Goal: Check status: Check status

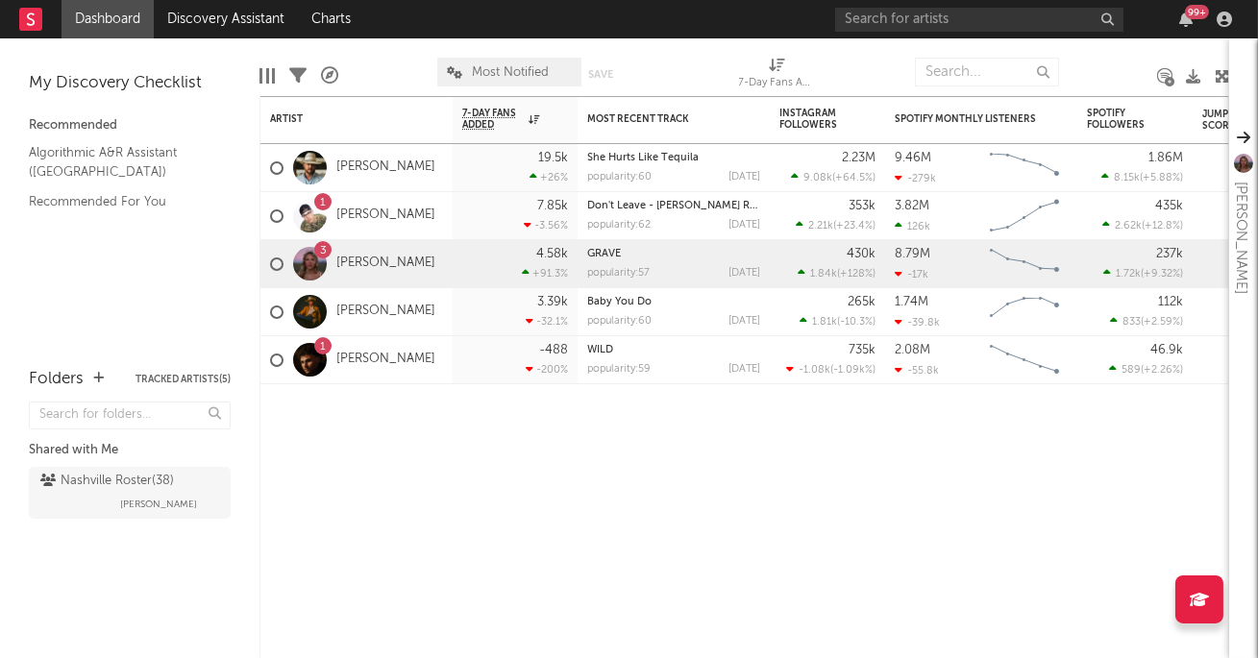
click at [112, 24] on link "Dashboard" at bounding box center [107, 19] width 92 height 38
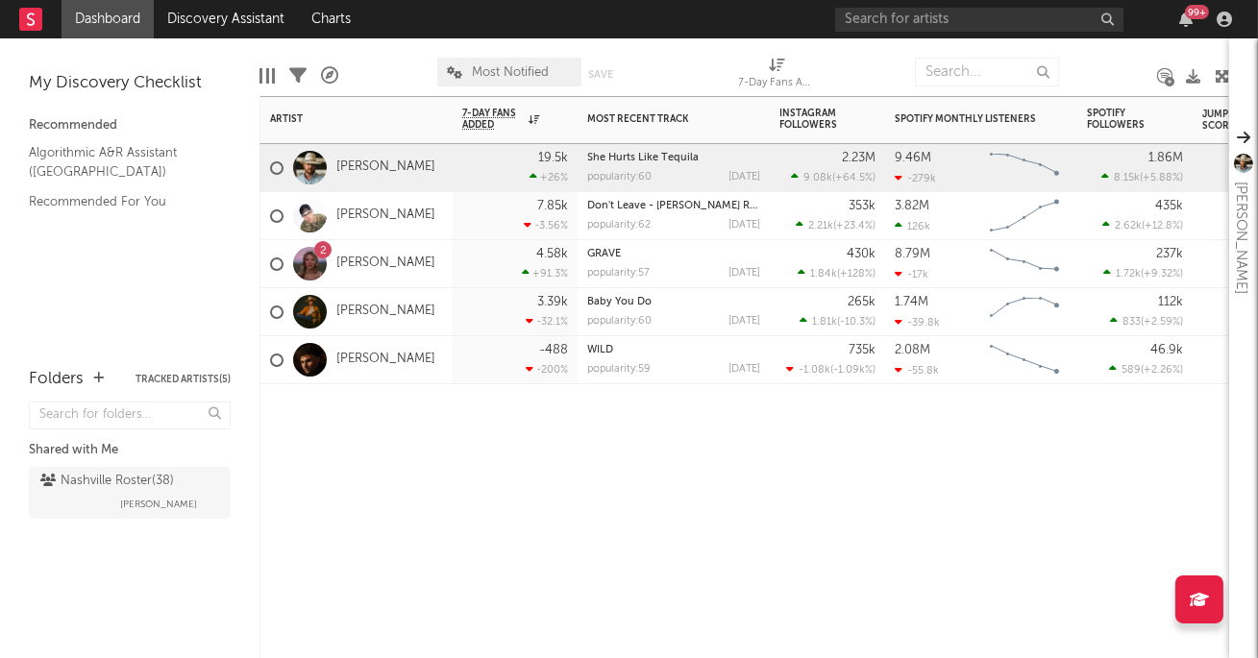
click at [457, 257] on div "4.58k +91.3 %" at bounding box center [515, 264] width 125 height 48
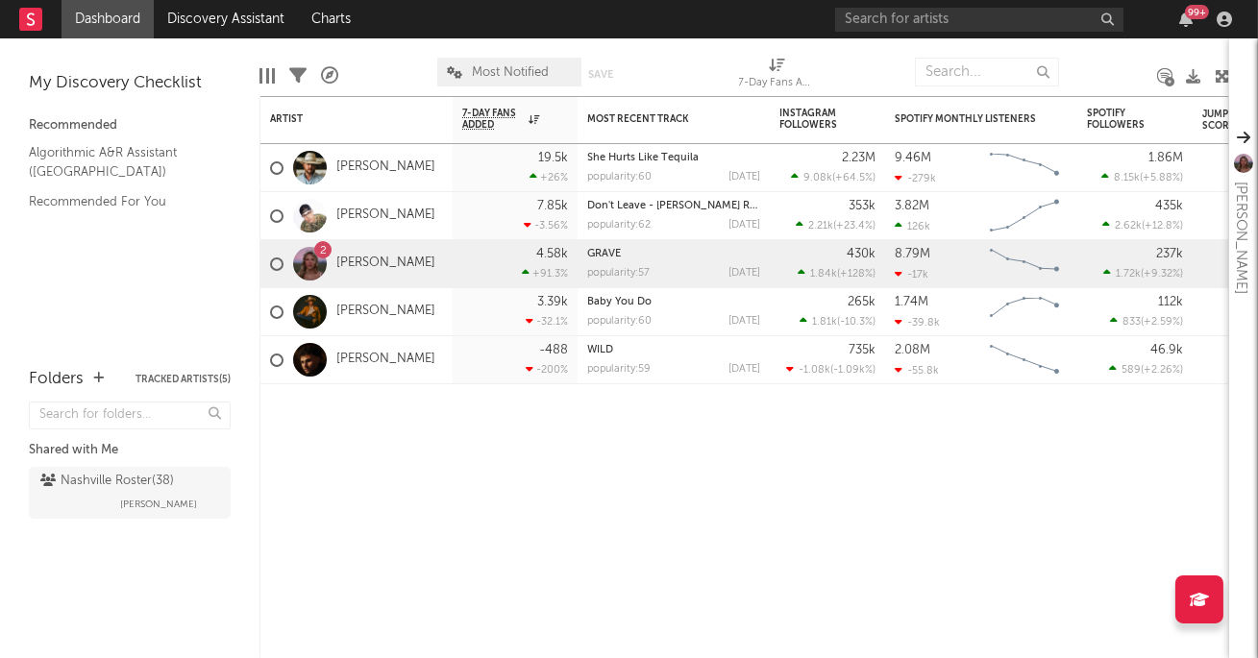
click at [104, 15] on link "Dashboard" at bounding box center [107, 19] width 92 height 38
